Goal: Transaction & Acquisition: Subscribe to service/newsletter

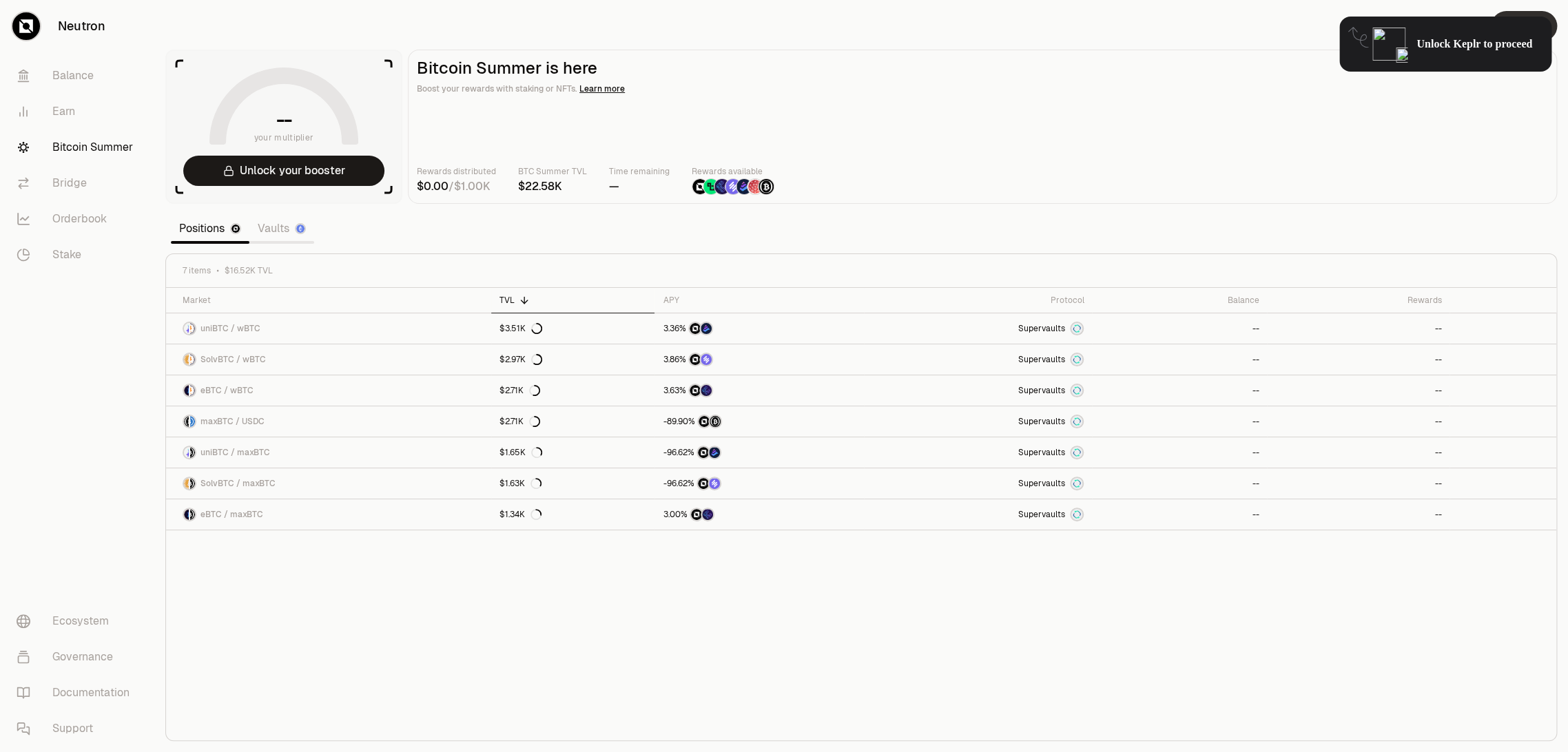
click at [1547, 11] on div "Connect" at bounding box center [1501, 26] width 132 height 52
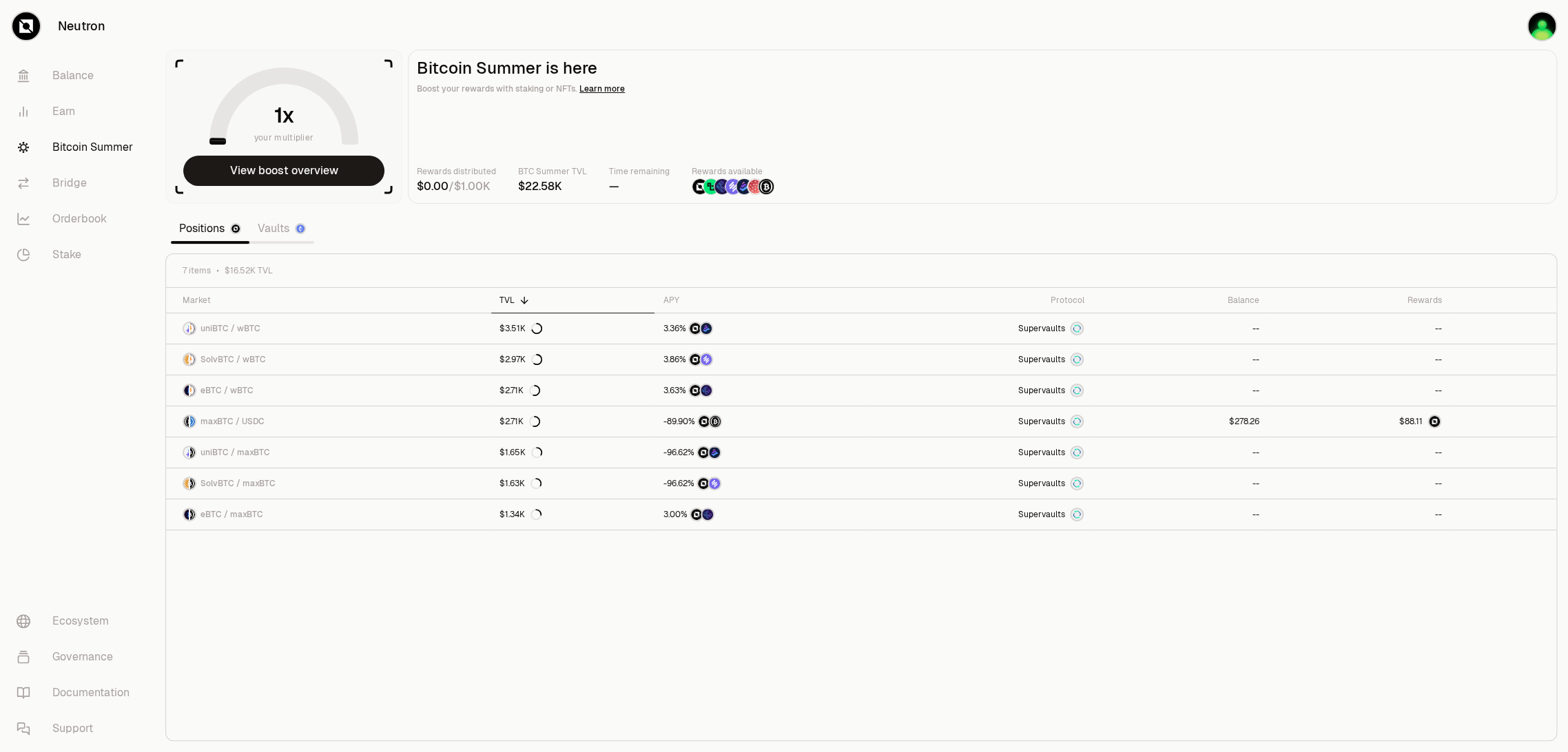
click at [1041, 172] on div "Rewards distributed / BTC Summer TVL Time remaining — Rewards available" at bounding box center [983, 180] width 1131 height 31
click at [317, 175] on button "View boost overview" at bounding box center [284, 171] width 201 height 31
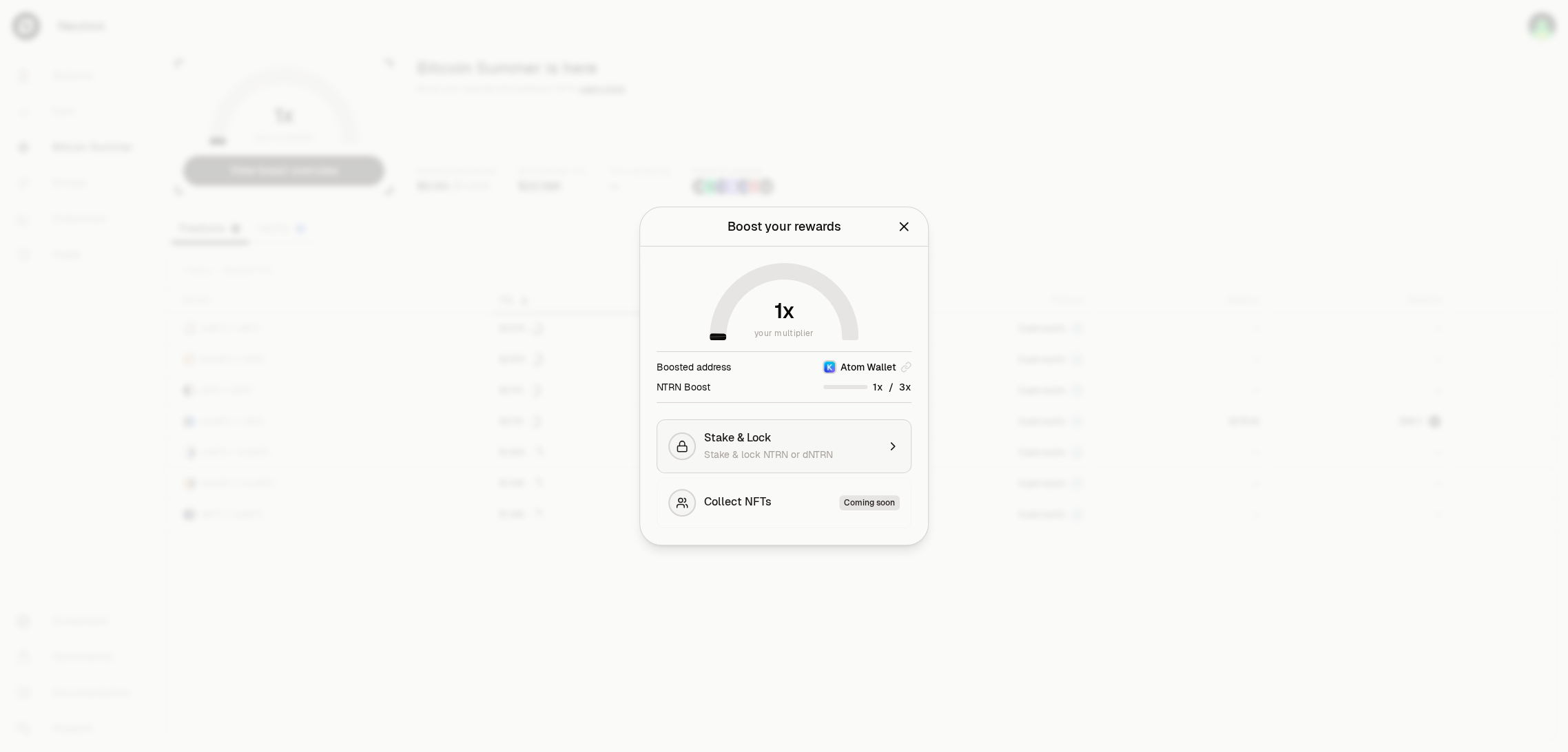
click at [802, 445] on div "Stake & Lock" at bounding box center [791, 438] width 174 height 14
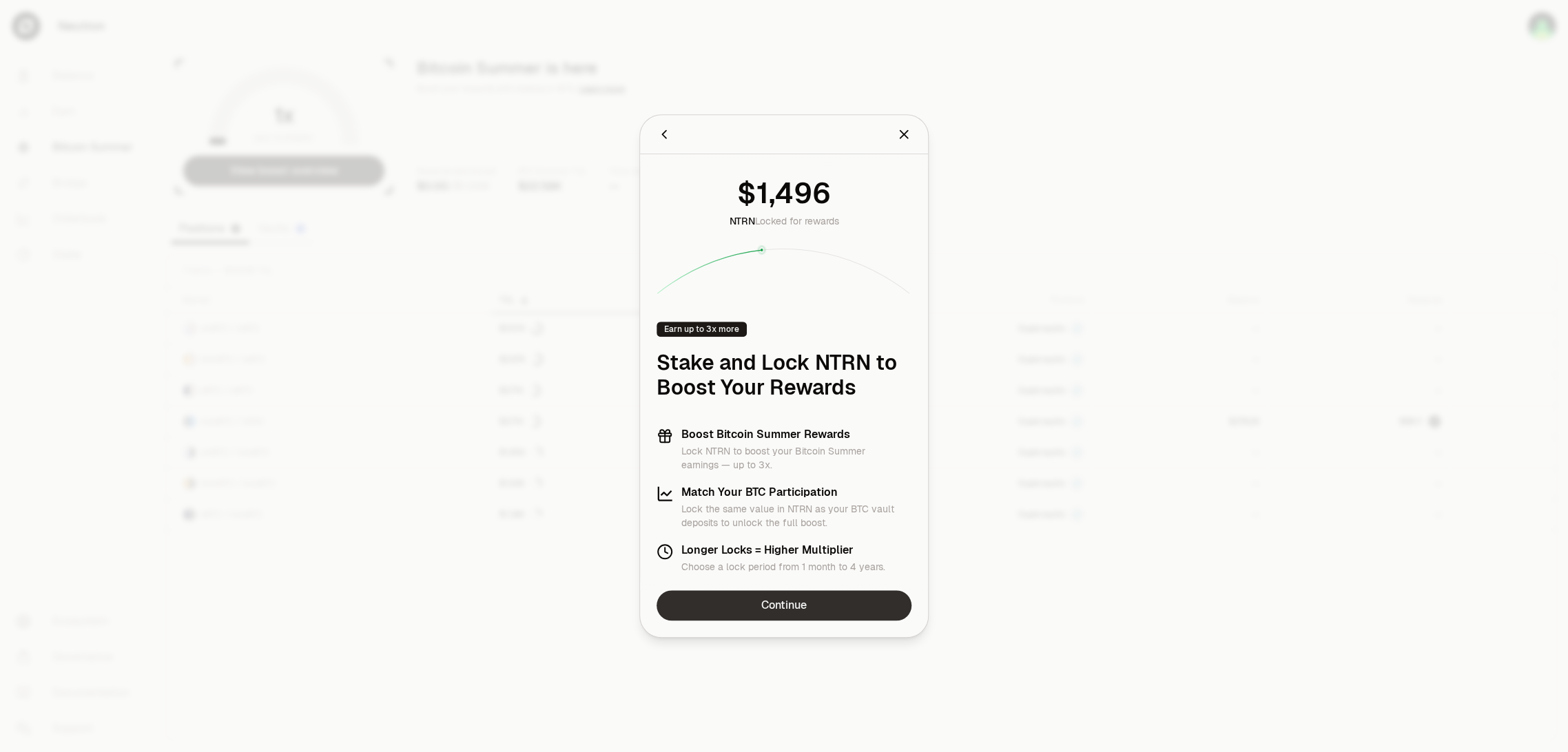
click at [787, 603] on link "Continue" at bounding box center [784, 606] width 255 height 31
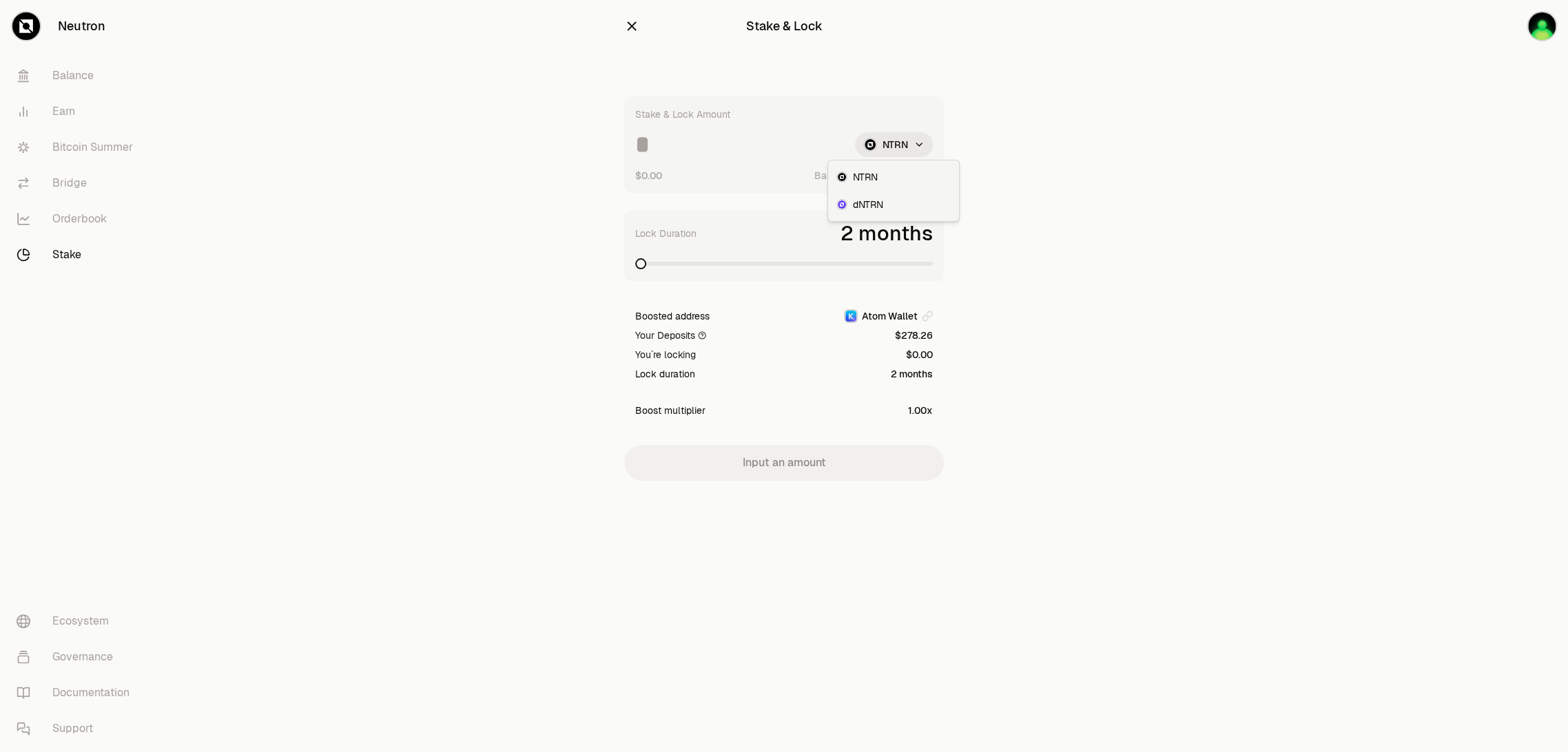
click at [902, 142] on html "Neutron Balance Earn Bitcoin Summer Bridge Orderbook Stake Ecosystem Governance…" at bounding box center [784, 376] width 1568 height 752
click at [1098, 168] on html "Neutron Balance Earn Bitcoin Summer Bridge Orderbook Stake Ecosystem Governance…" at bounding box center [784, 376] width 1568 height 752
drag, startPoint x: 256, startPoint y: 359, endPoint x: 259, endPoint y: 348, distance: 11.4
click at [258, 361] on main "Stake & Lock Stake & Lock Amount NTRN $0.00 Balance: Use Max Lock Duration 2 mo…" at bounding box center [861, 267] width 1414 height 536
